Goal: Task Accomplishment & Management: Use online tool/utility

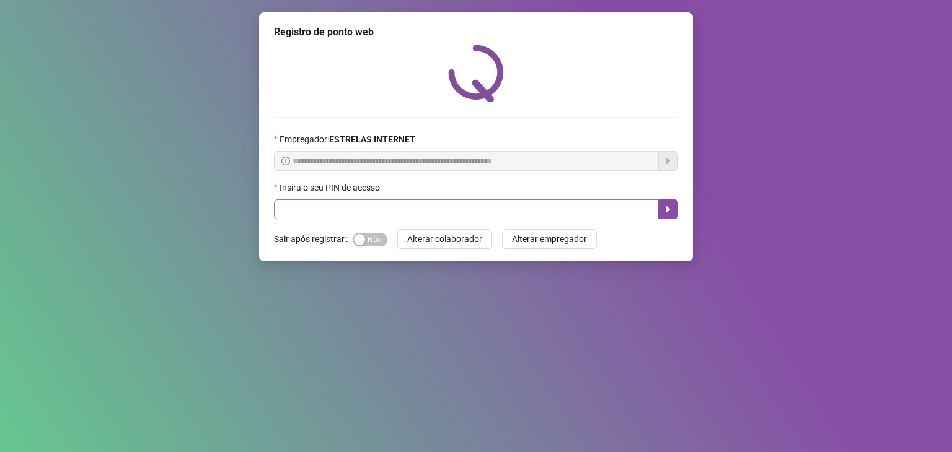
drag, startPoint x: 417, startPoint y: 195, endPoint x: 417, endPoint y: 203, distance: 8.7
click at [417, 196] on div "Insira o seu PIN de acesso" at bounding box center [476, 190] width 404 height 19
click at [416, 204] on input "text" at bounding box center [466, 210] width 385 height 20
type input "*****"
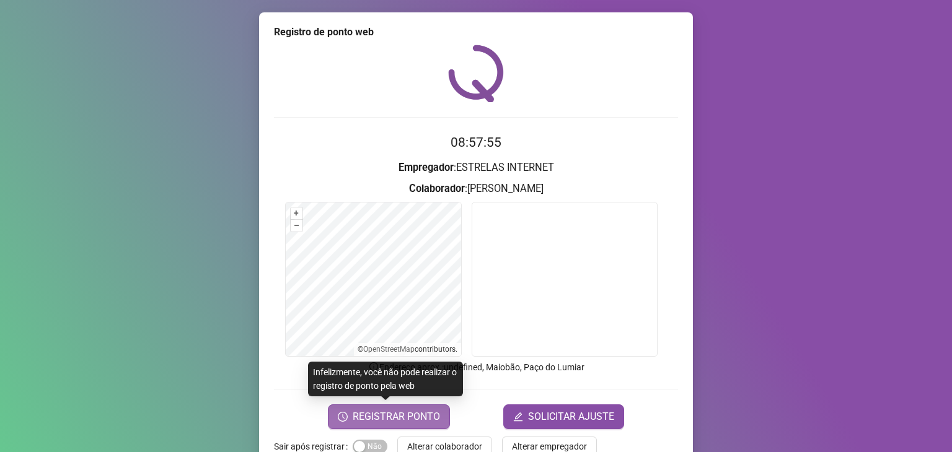
click at [384, 419] on span "REGISTRAR PONTO" at bounding box center [396, 417] width 87 height 15
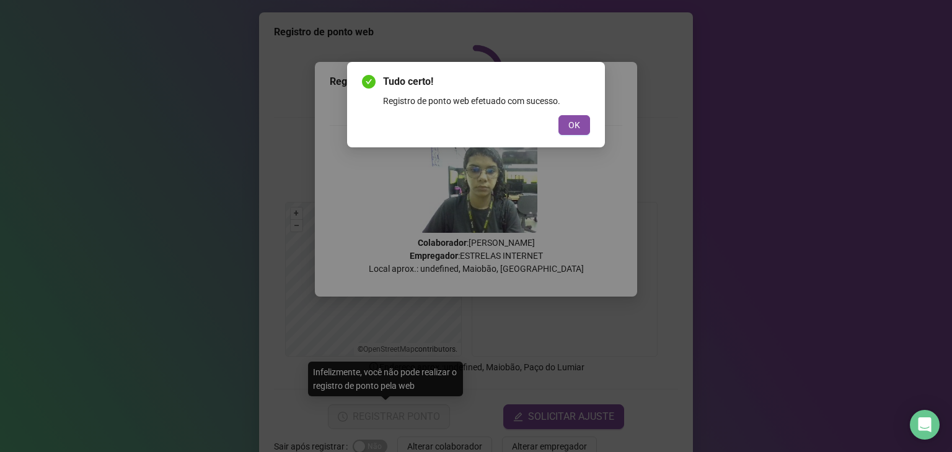
drag, startPoint x: 573, startPoint y: 125, endPoint x: 549, endPoint y: 113, distance: 26.3
click at [573, 125] on span "OK" at bounding box center [574, 125] width 12 height 14
